Goal: Participate in discussion: Engage in conversation with other users on a specific topic

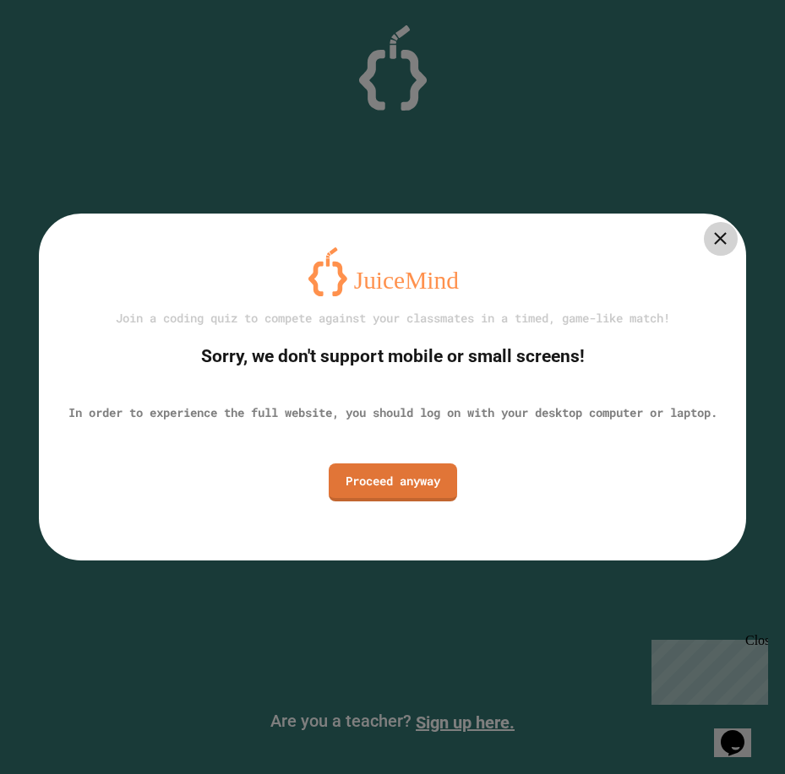
click at [719, 241] on div at bounding box center [721, 239] width 34 height 34
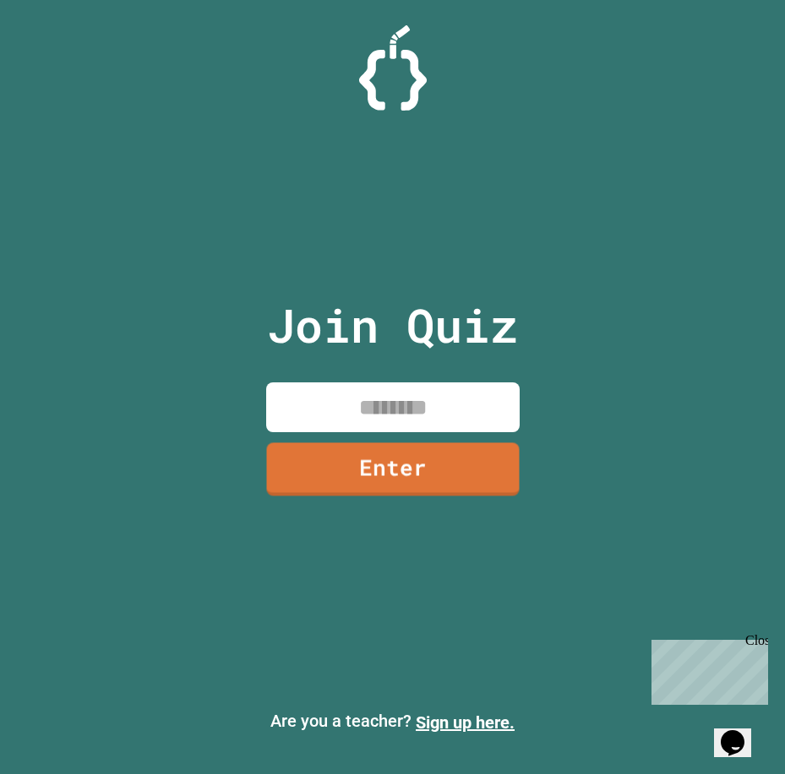
click at [420, 410] on input at bounding box center [392, 408] width 253 height 50
type input "********"
click at [414, 468] on link "Enter" at bounding box center [393, 468] width 262 height 56
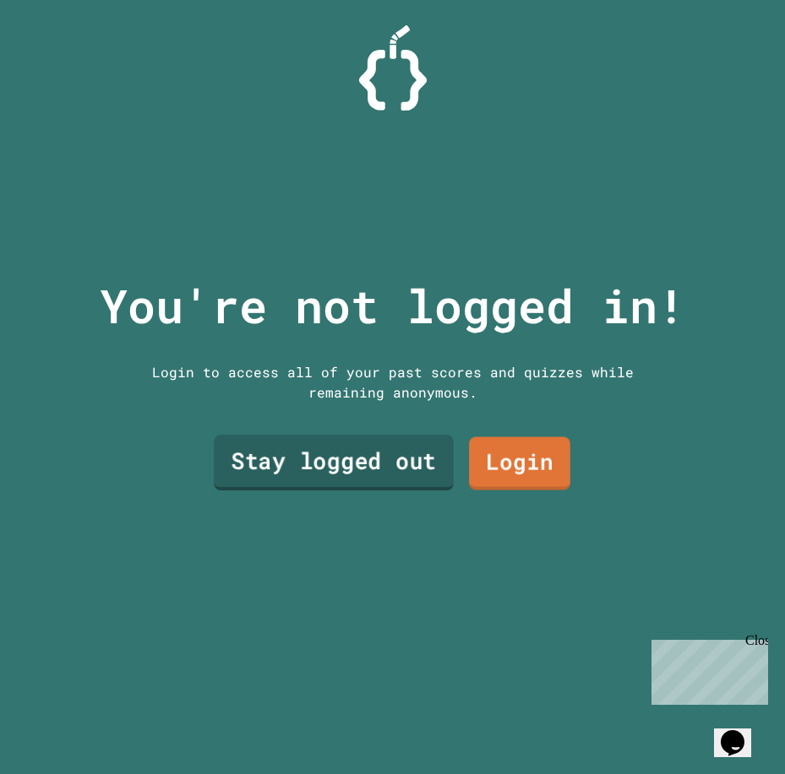
click at [395, 449] on link "Stay logged out" at bounding box center [334, 463] width 240 height 56
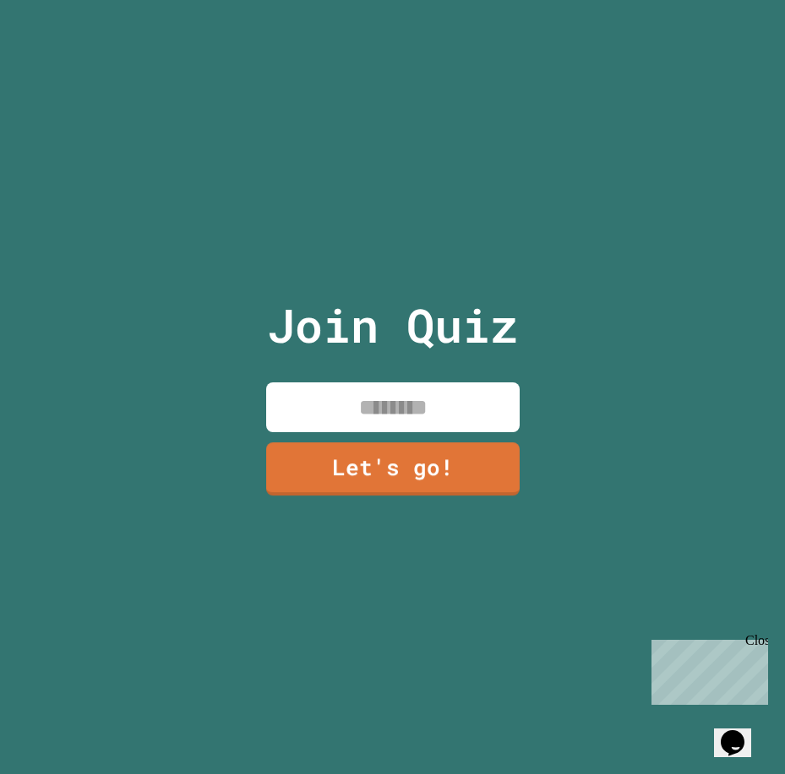
click at [395, 392] on input at bounding box center [392, 408] width 253 height 50
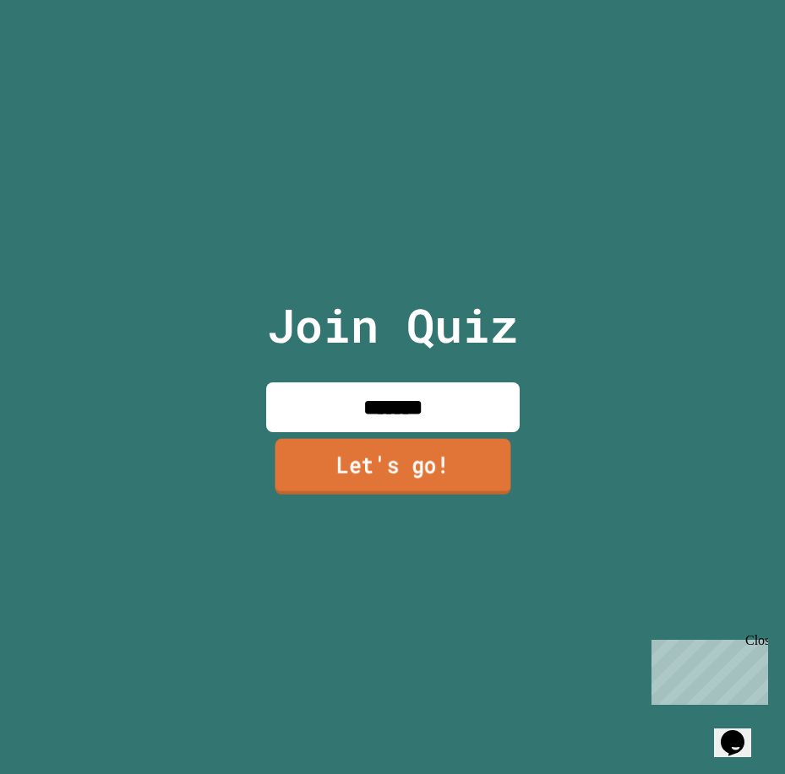
type input "*******"
click at [318, 439] on link "Let's go!" at bounding box center [392, 467] width 251 height 56
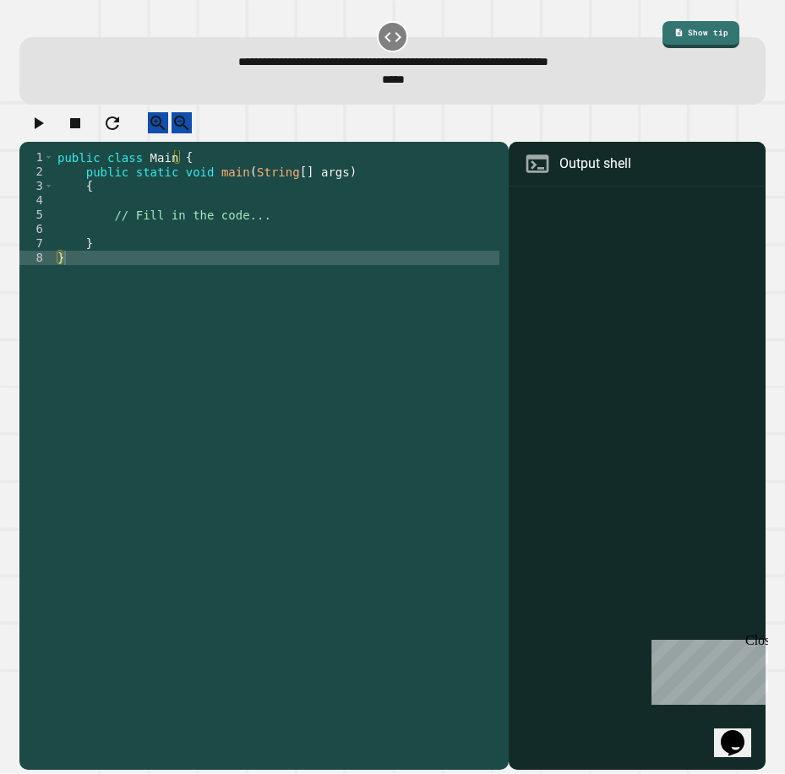
click at [759, 639] on div "Close" at bounding box center [755, 643] width 21 height 21
click at [383, 42] on icon at bounding box center [393, 37] width 20 height 20
click at [233, 251] on div "public class Main { public static void main ( String [ ] args ) { // Fill in th…" at bounding box center [276, 444] width 445 height 589
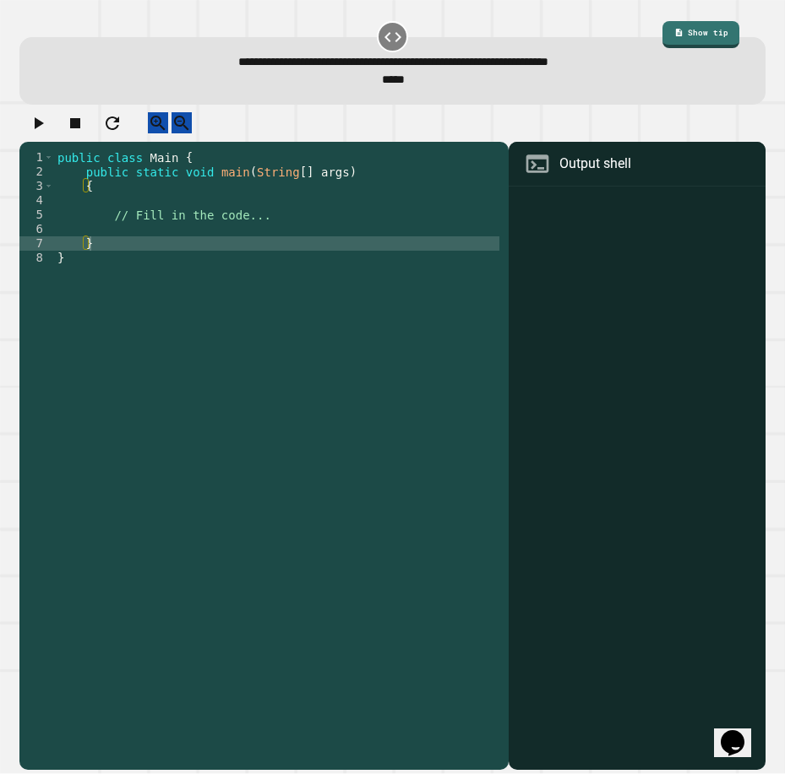
click at [732, 740] on icon "Chat widget" at bounding box center [732, 743] width 24 height 25
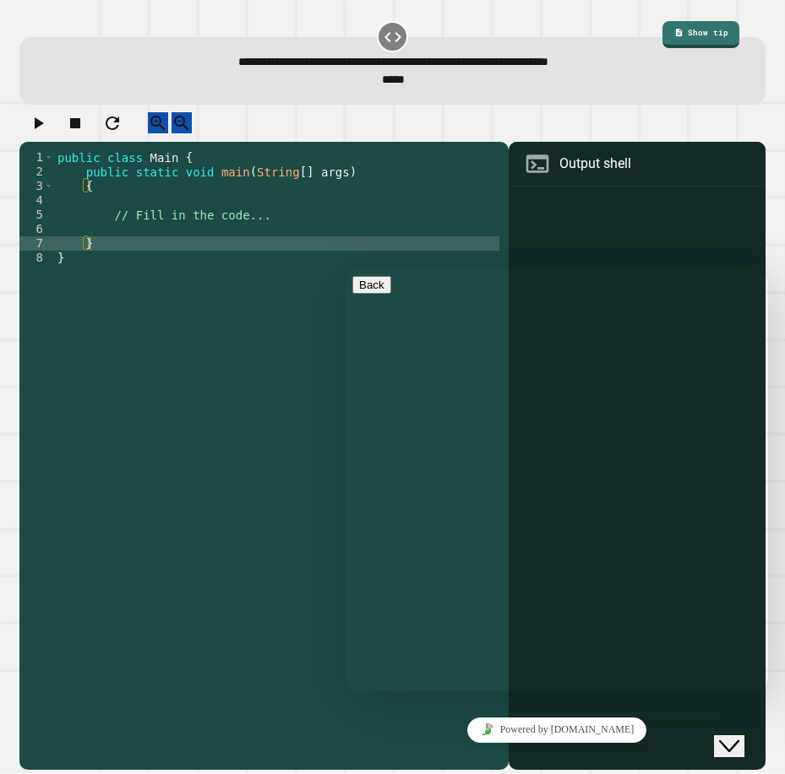
click at [732, 740] on icon "Close Chat This icon closes the chat window." at bounding box center [729, 746] width 20 height 20
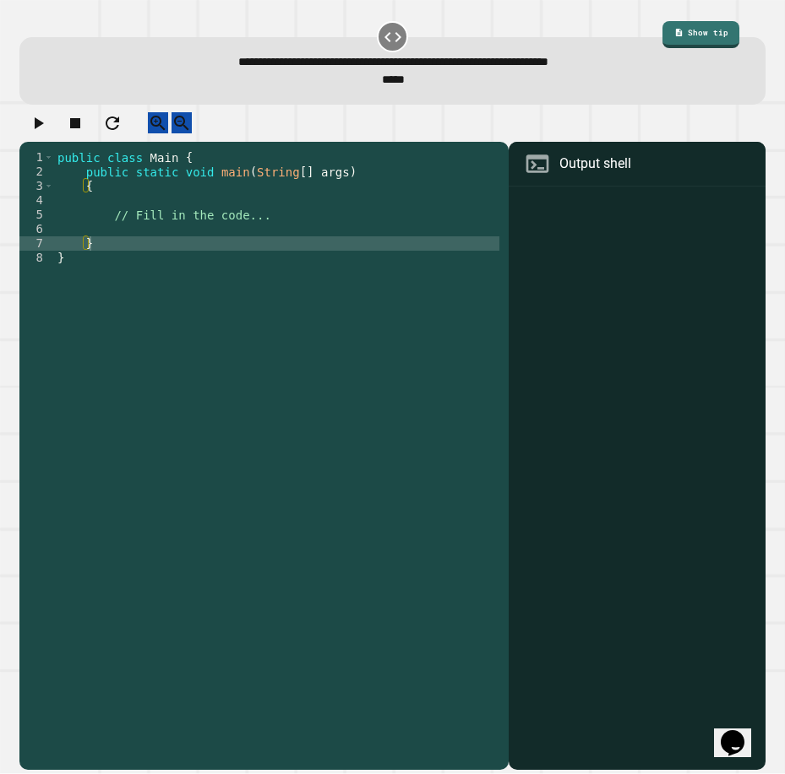
click at [187, 247] on div "public class Main { public static void main ( String [ ] args ) { // Fill in th…" at bounding box center [276, 444] width 445 height 589
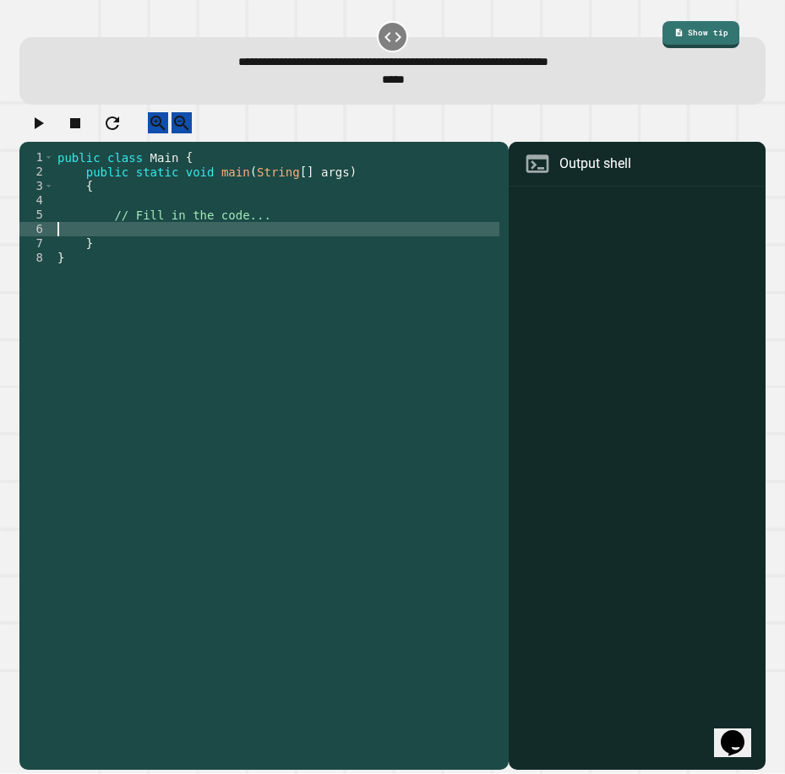
click at [158, 215] on div "public class Main { public static void main ( String [ ] args ) { // Fill in th…" at bounding box center [276, 444] width 445 height 589
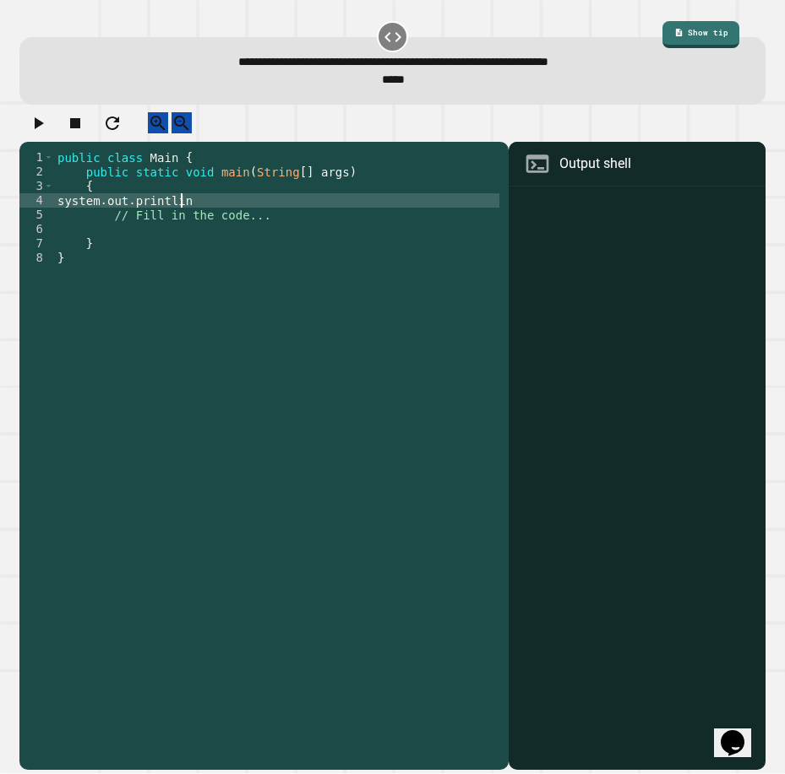
scroll to position [0, 8]
type textarea "**********"
click at [307, 127] on div at bounding box center [392, 127] width 746 height 30
click at [307, 126] on div at bounding box center [392, 127] width 746 height 30
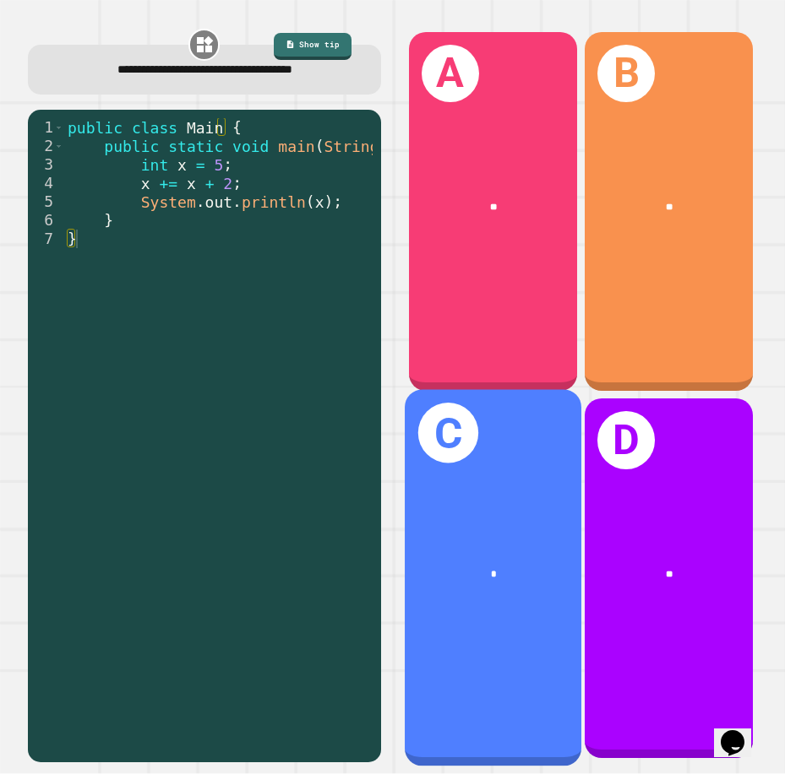
click at [461, 522] on div "C *" at bounding box center [493, 579] width 177 height 378
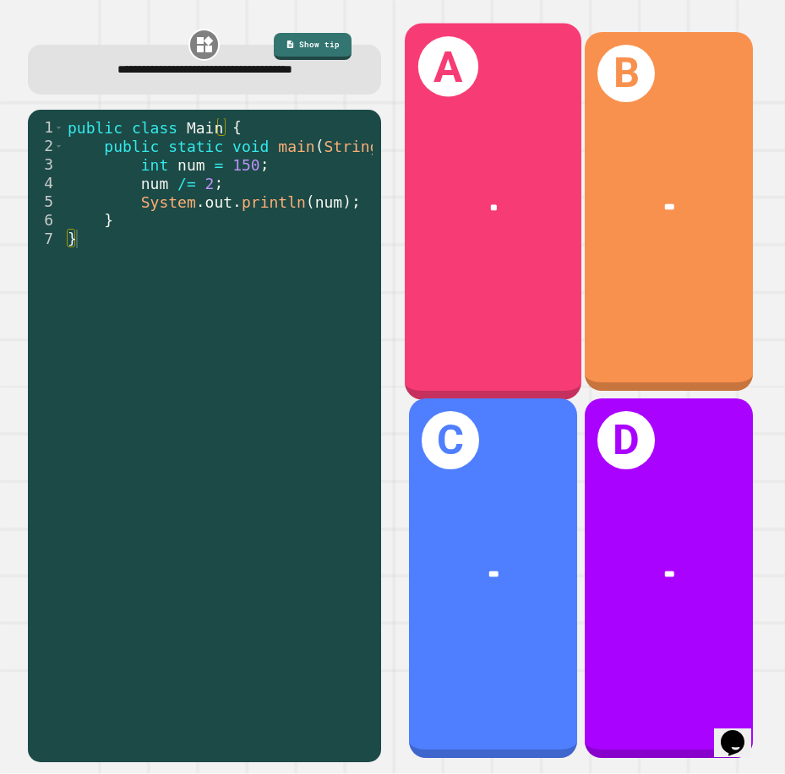
click at [522, 270] on div "A **" at bounding box center [493, 212] width 177 height 378
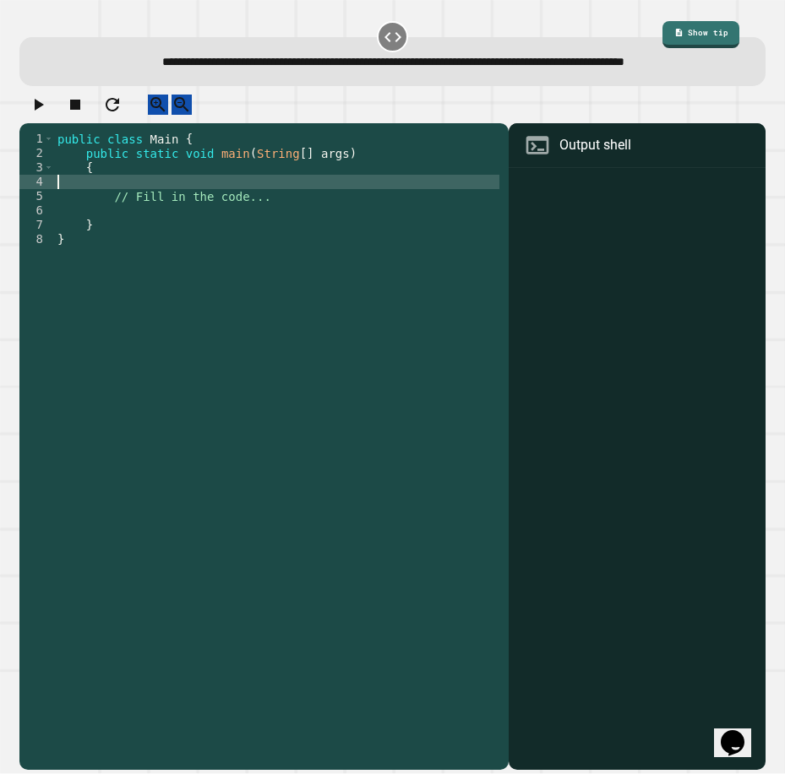
click at [232, 216] on div "public class Main { public static void main ( String [ ] args ) { // Fill in th…" at bounding box center [276, 426] width 445 height 589
